Goal: Check status: Check status

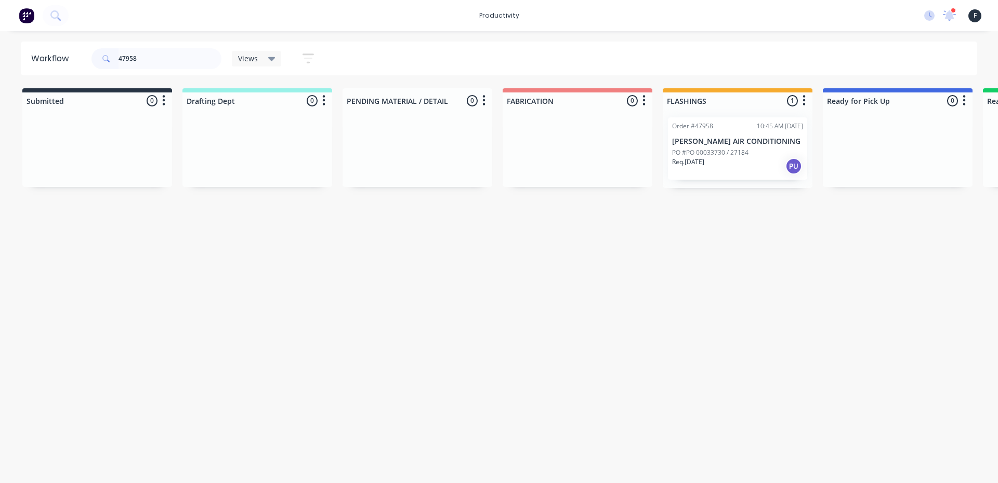
drag, startPoint x: 724, startPoint y: 159, endPoint x: 834, endPoint y: 159, distance: 109.7
click at [834, 159] on div "Submitted 0 Sort By Created date Required date Order number Customer name Most …" at bounding box center [858, 138] width 1733 height 100
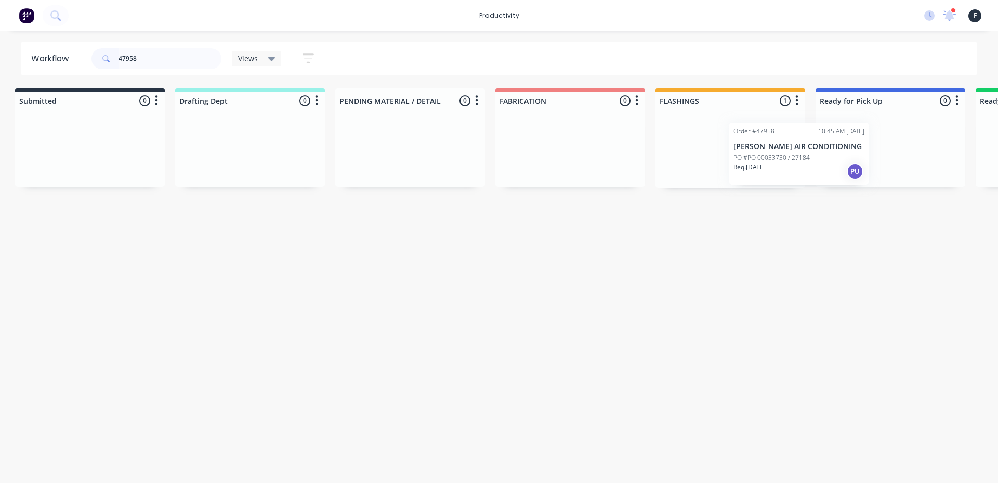
drag, startPoint x: 753, startPoint y: 135, endPoint x: 819, endPoint y: 141, distance: 65.7
click at [818, 141] on div "Submitted 0 Sort By Created date Required date Order number Customer name Most …" at bounding box center [851, 138] width 1733 height 100
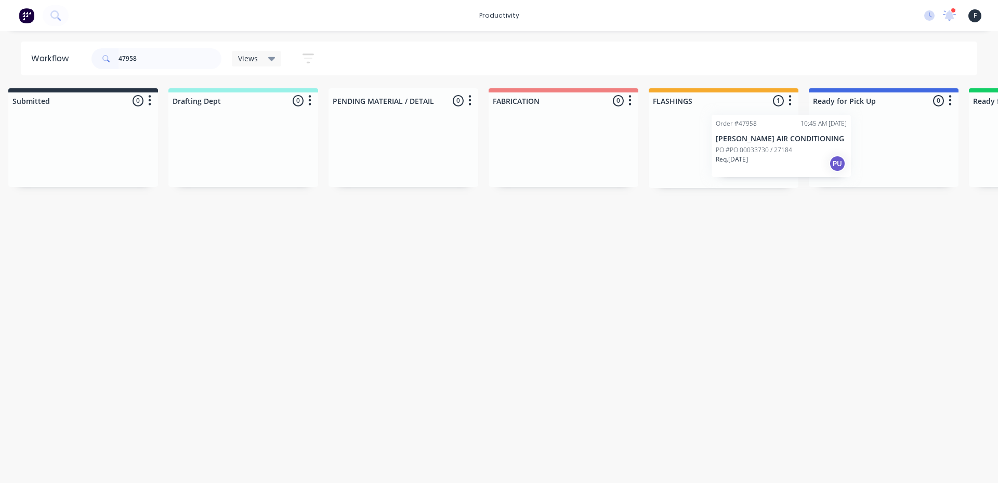
drag, startPoint x: 748, startPoint y: 149, endPoint x: 849, endPoint y: 146, distance: 101.4
click at [849, 146] on div "Submitted 0 Sort By Created date Required date Order number Customer name Most …" at bounding box center [844, 138] width 1733 height 100
type input "47958"
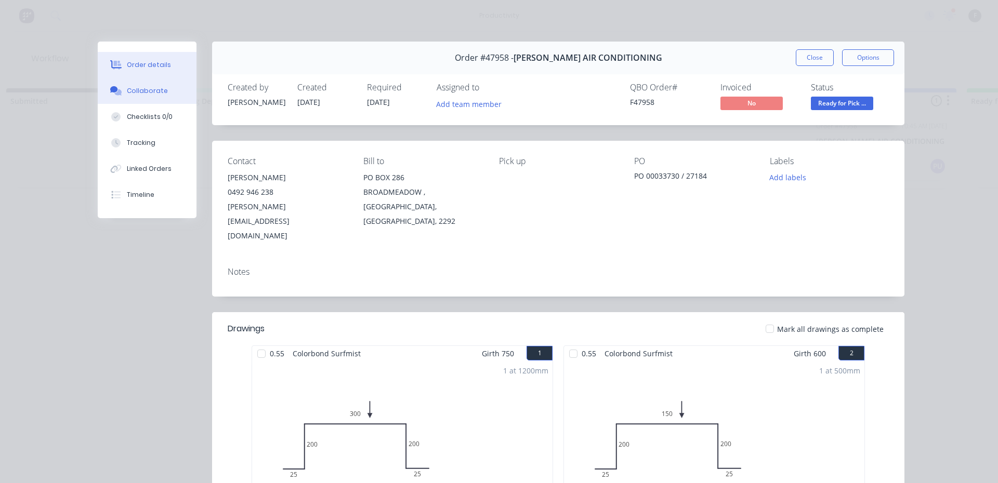
click at [152, 86] on div "Collaborate" at bounding box center [147, 90] width 41 height 9
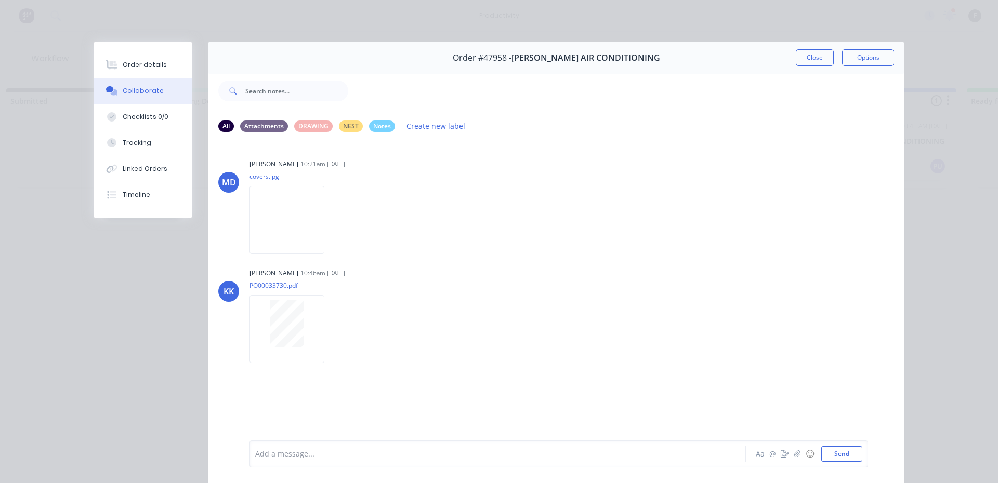
click at [559, 459] on div at bounding box center [483, 454] width 455 height 11
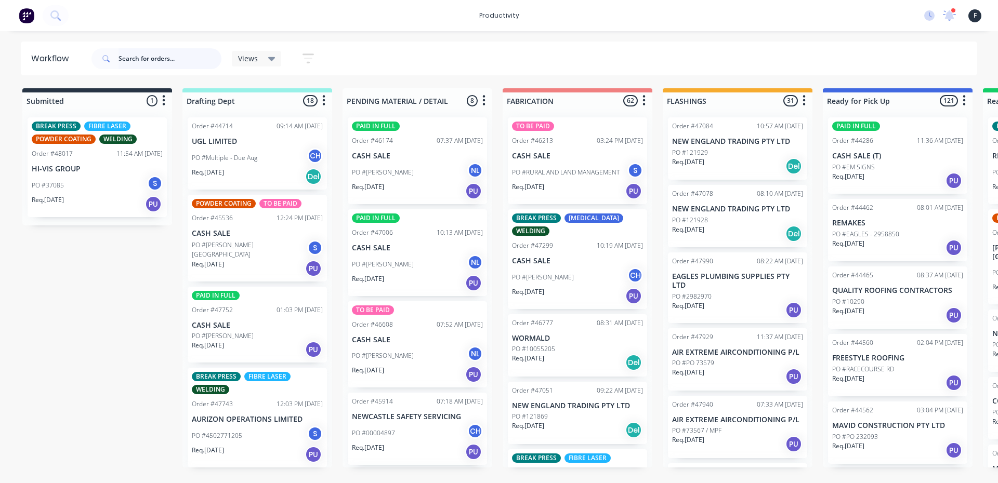
click at [199, 65] on input "text" at bounding box center [169, 58] width 103 height 21
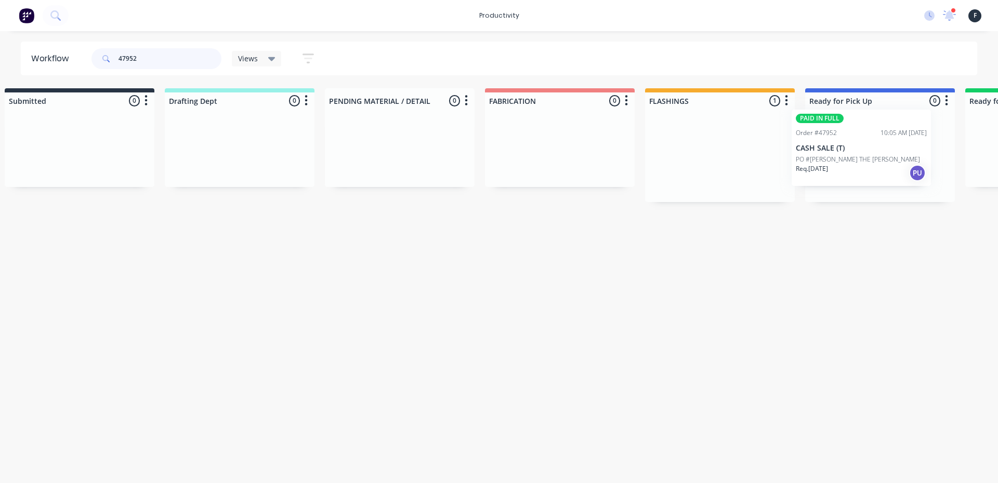
scroll to position [0, 69]
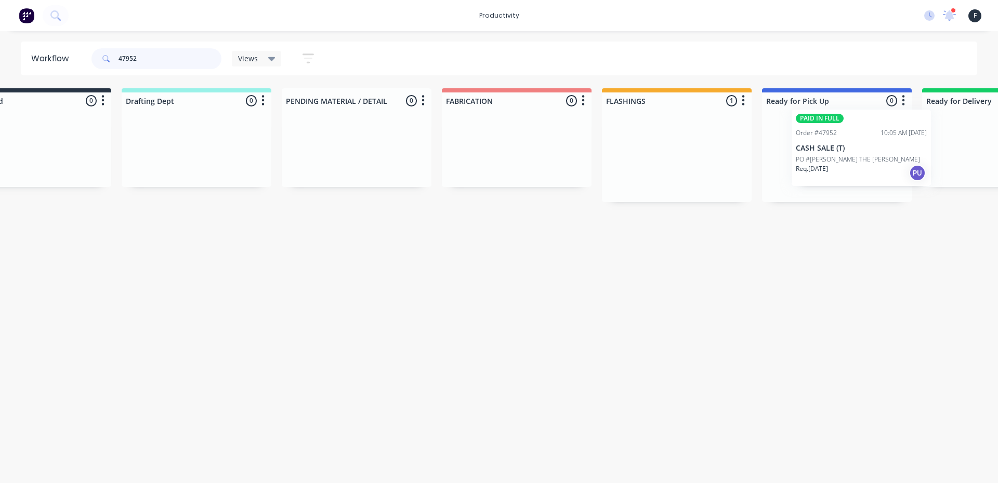
drag, startPoint x: 751, startPoint y: 164, endPoint x: 865, endPoint y: 160, distance: 114.4
click at [865, 160] on div "Submitted 0 Sort By Created date Required date Order number Customer name Most …" at bounding box center [797, 145] width 1733 height 114
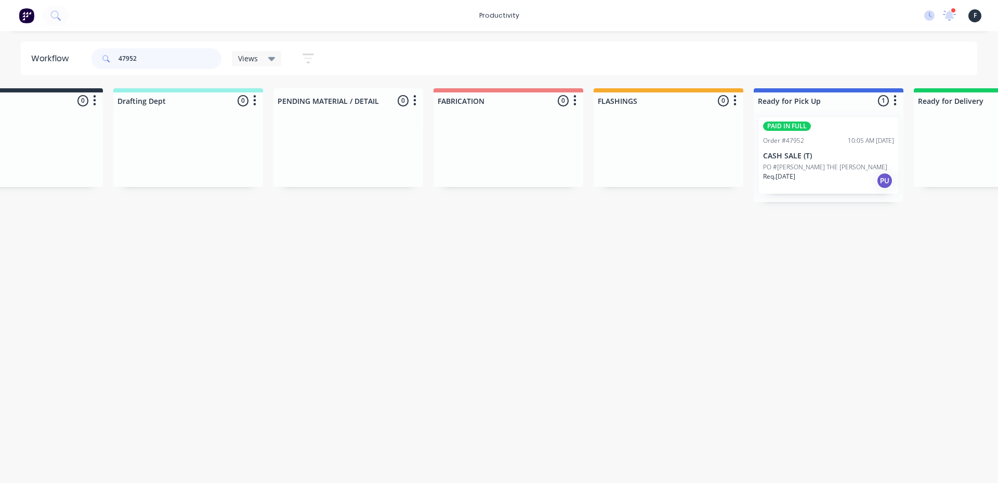
type input "47952"
click at [809, 154] on p "CASH SALE (T)" at bounding box center [828, 156] width 131 height 9
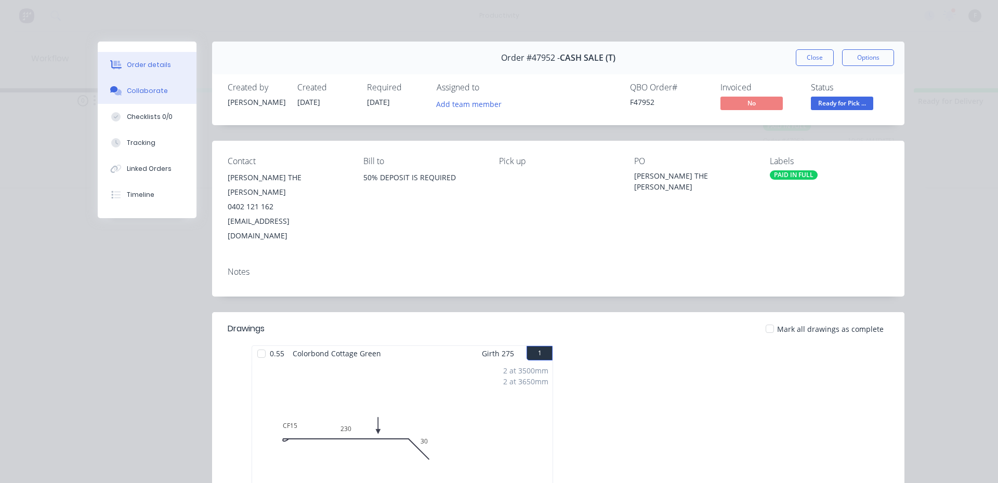
click at [115, 96] on button "Collaborate" at bounding box center [147, 91] width 99 height 26
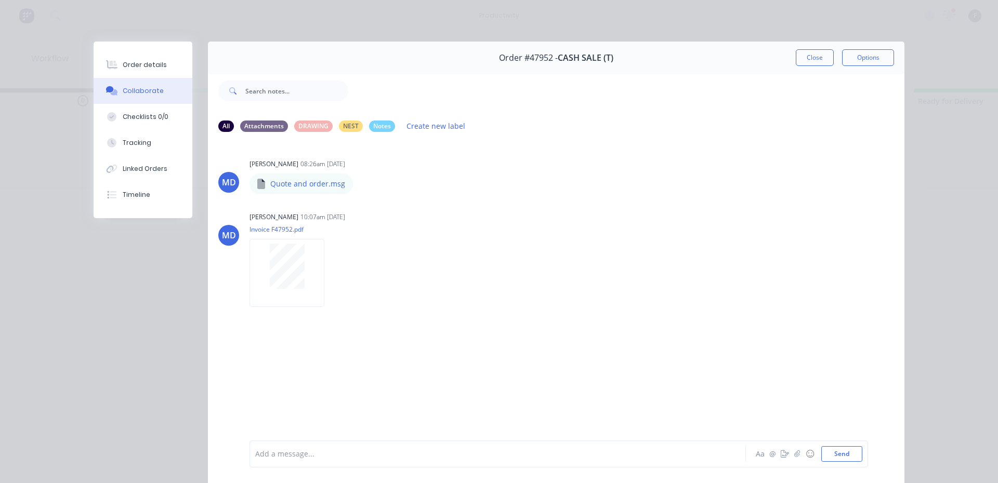
click at [304, 456] on div at bounding box center [483, 454] width 455 height 11
click at [803, 48] on div "Order #47952 - CASH SALE (T) Close Options" at bounding box center [556, 58] width 696 height 33
click at [807, 63] on button "Close" at bounding box center [815, 57] width 38 height 17
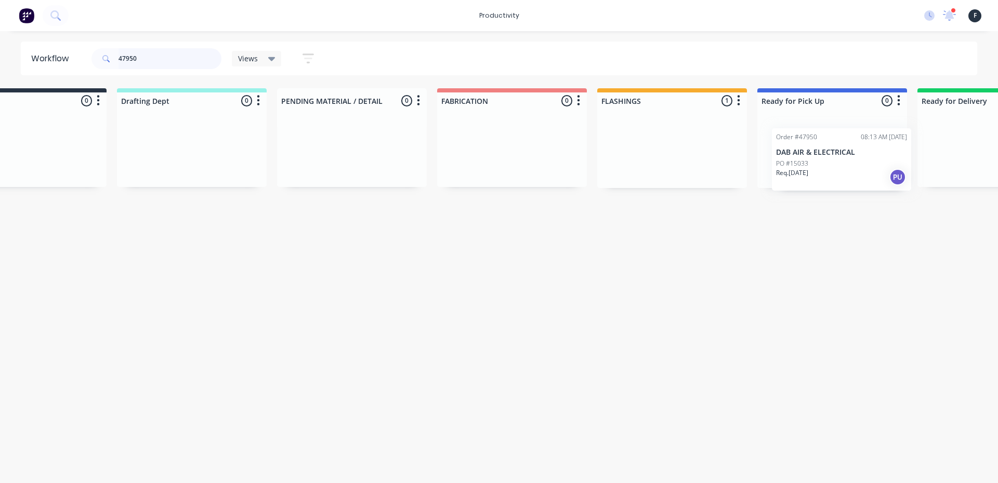
drag, startPoint x: 728, startPoint y: 158, endPoint x: 851, endPoint y: 162, distance: 123.2
click at [851, 162] on div "Submitted 0 Sort By Created date Required date Order number Customer name Most …" at bounding box center [792, 138] width 1733 height 100
type input "47950"
click at [835, 163] on div "Req. 23/09/25 PU" at bounding box center [828, 166] width 131 height 18
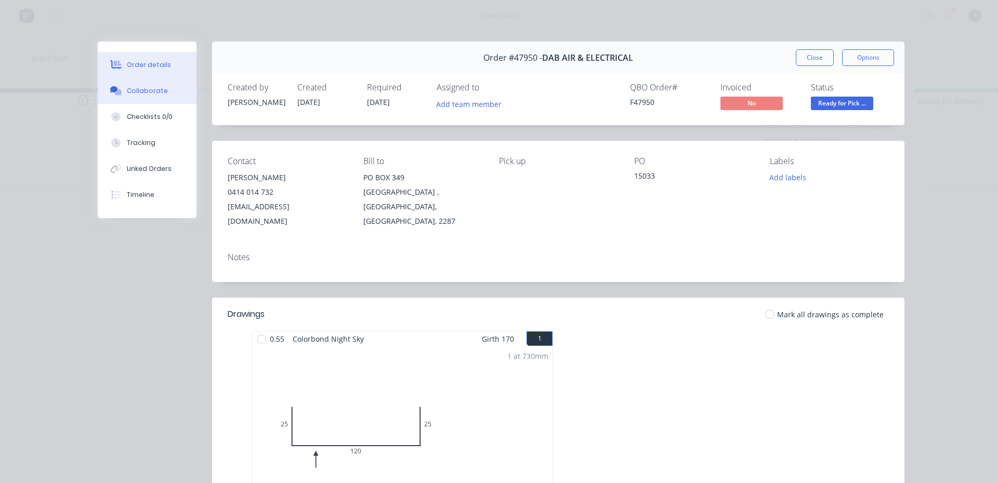
click at [167, 92] on button "Collaborate" at bounding box center [147, 91] width 99 height 26
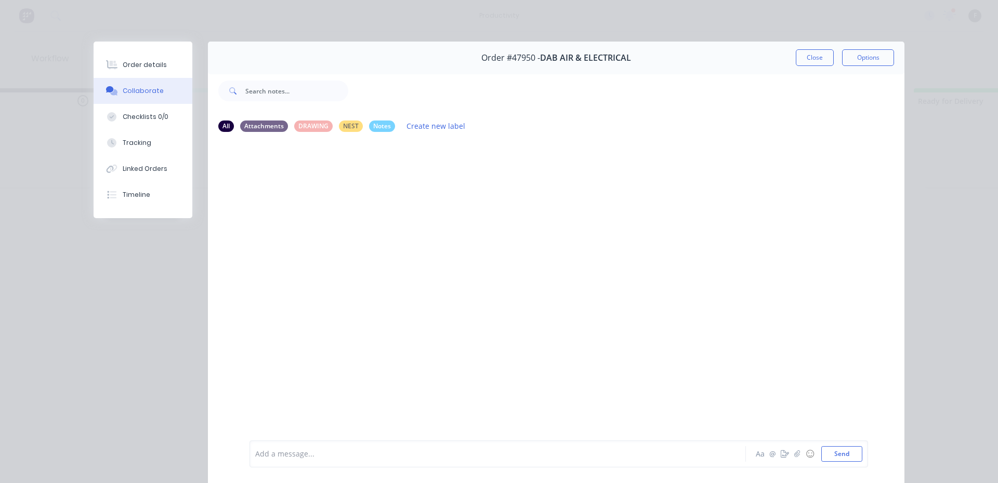
click at [393, 449] on div at bounding box center [483, 454] width 455 height 11
click at [809, 57] on button "Close" at bounding box center [815, 57] width 38 height 17
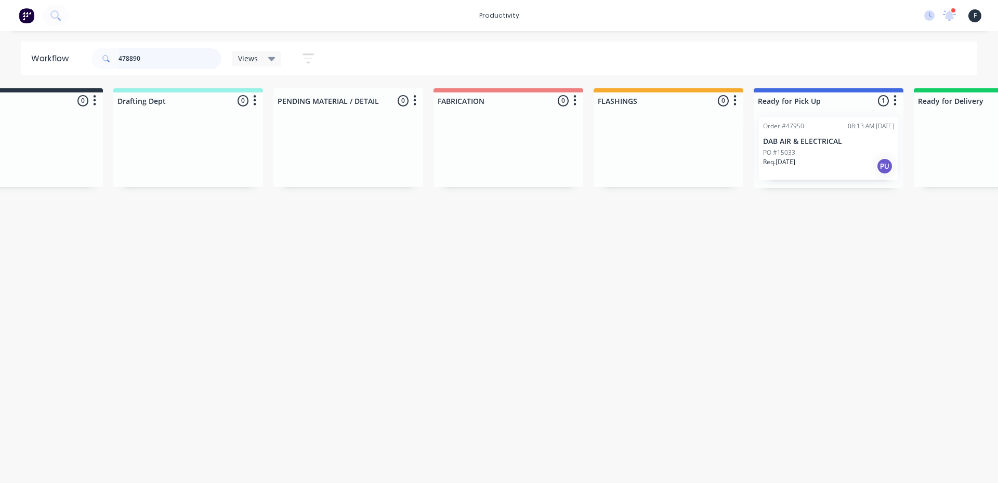
type input "47889"
